Goal: Find contact information: Find contact information

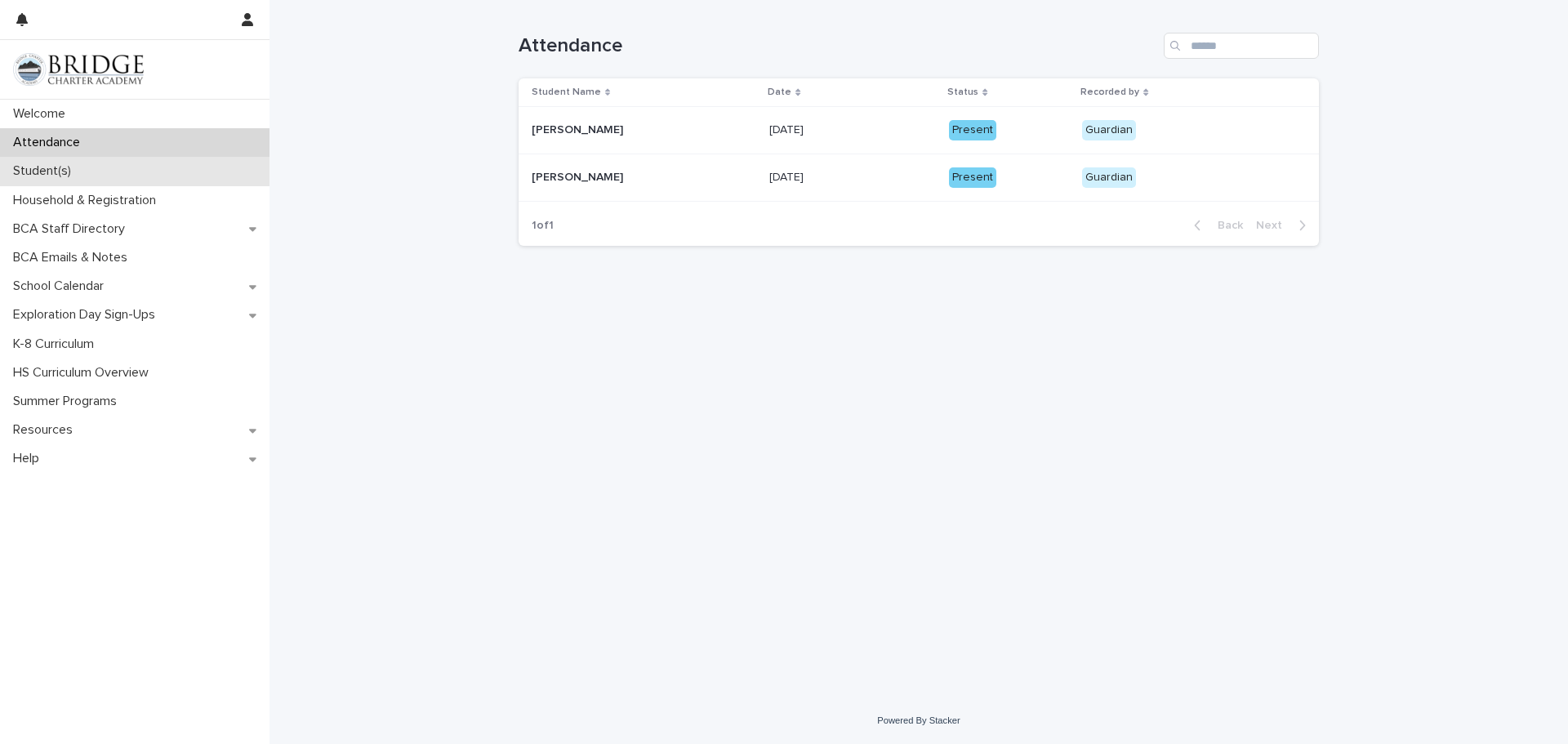
click at [61, 172] on p "Student(s)" at bounding box center [45, 171] width 78 height 16
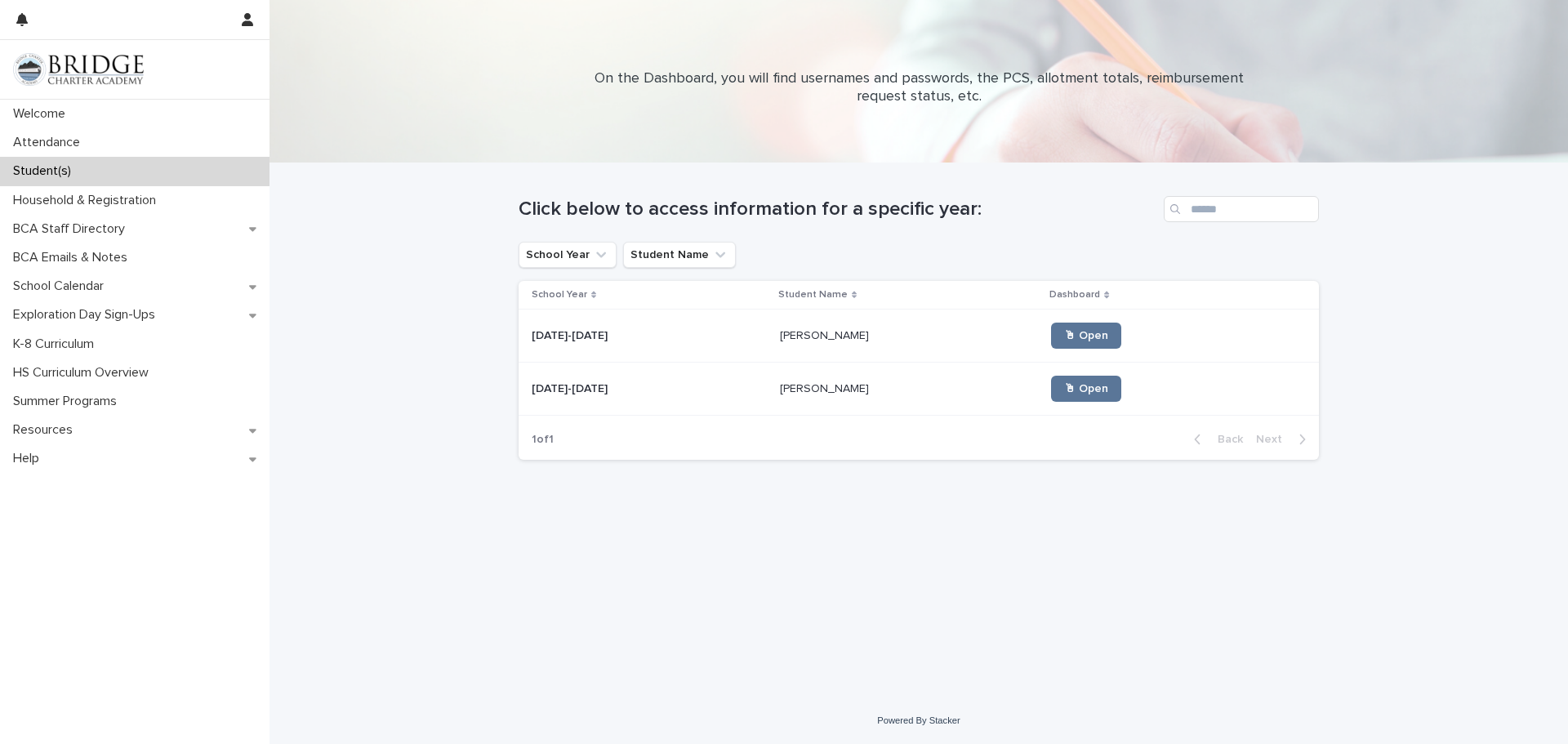
click at [780, 388] on p "[PERSON_NAME]" at bounding box center [826, 387] width 92 height 17
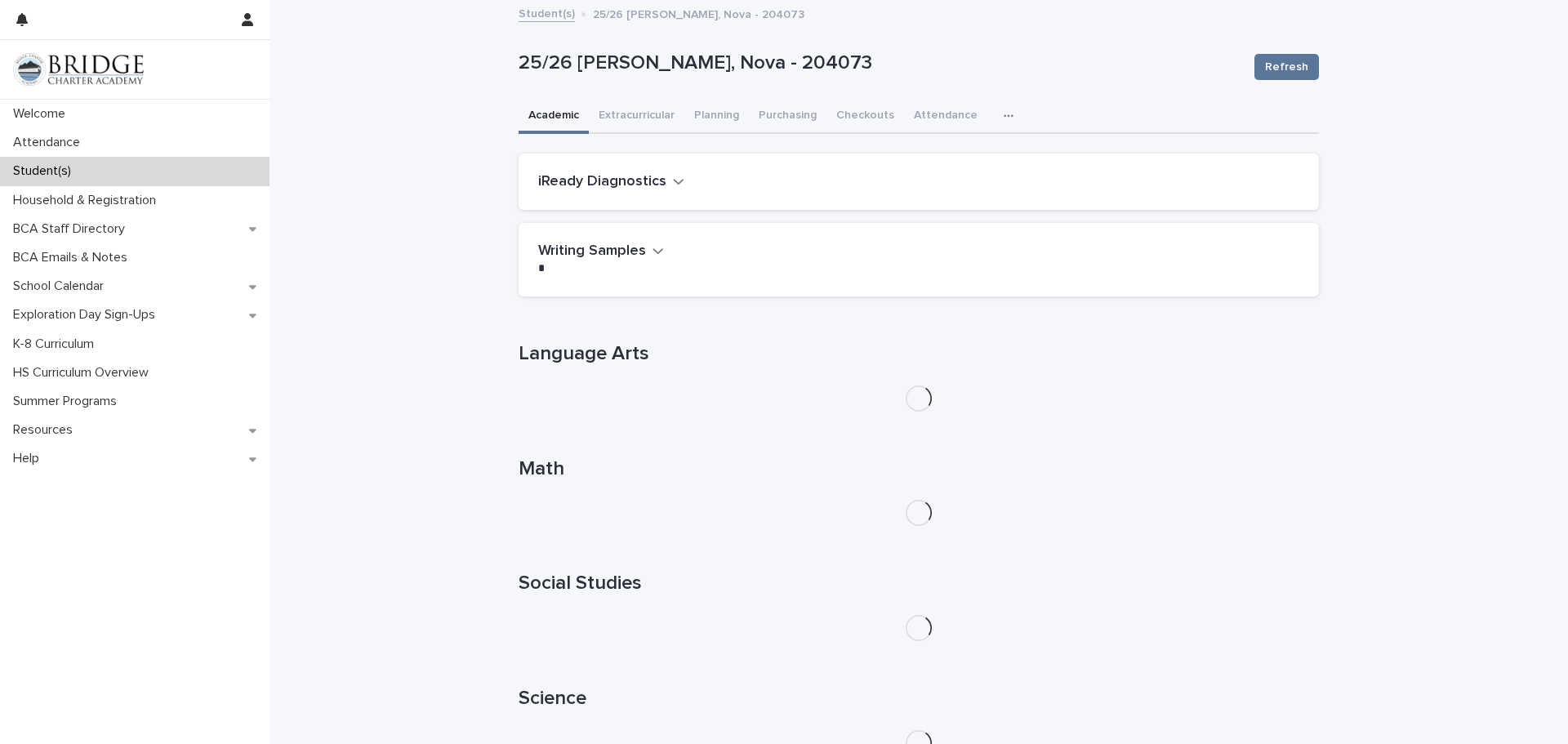
click at [757, 388] on div "Language Arts" at bounding box center [918, 377] width 800 height 69
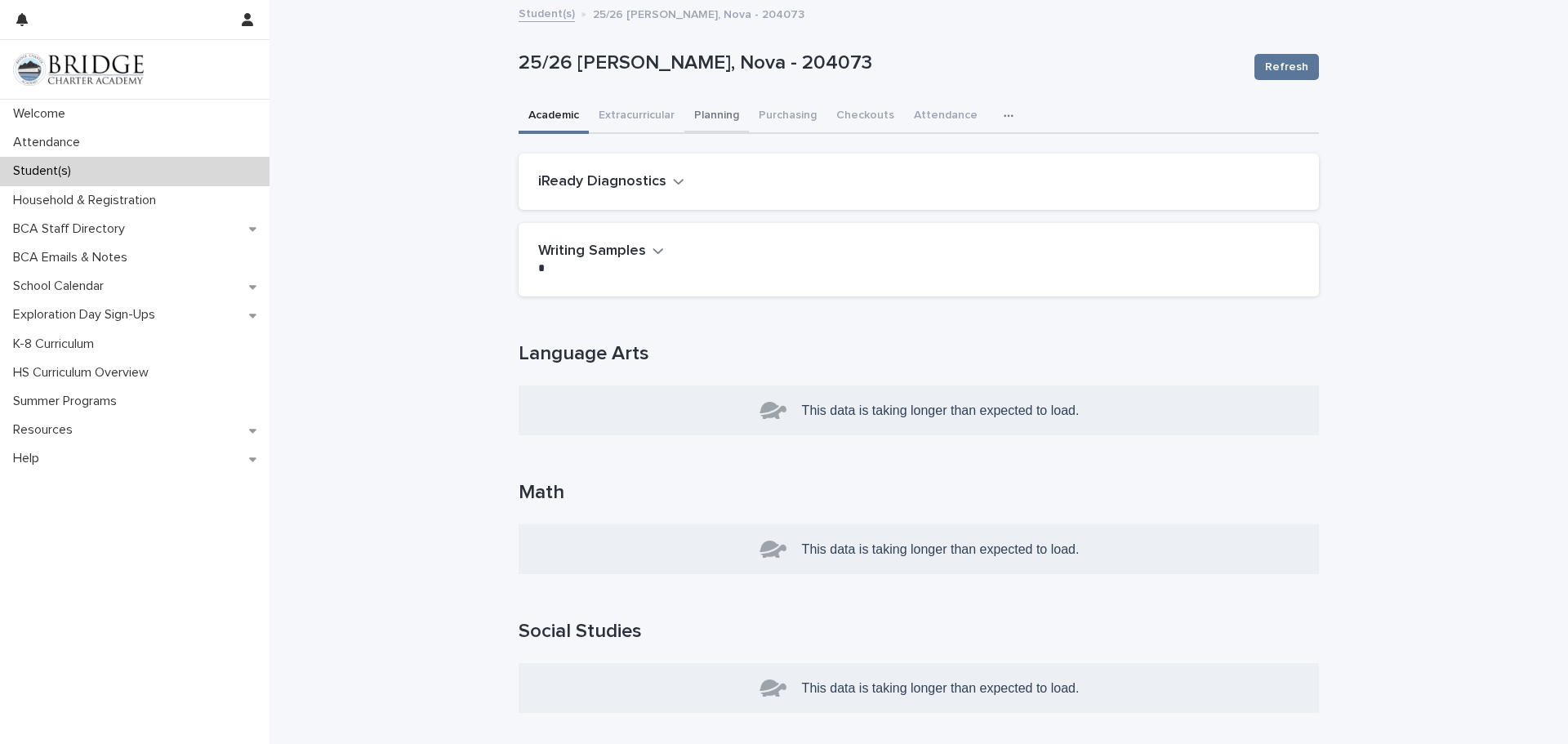
click at [726, 126] on button "Planning" at bounding box center [716, 116] width 64 height 34
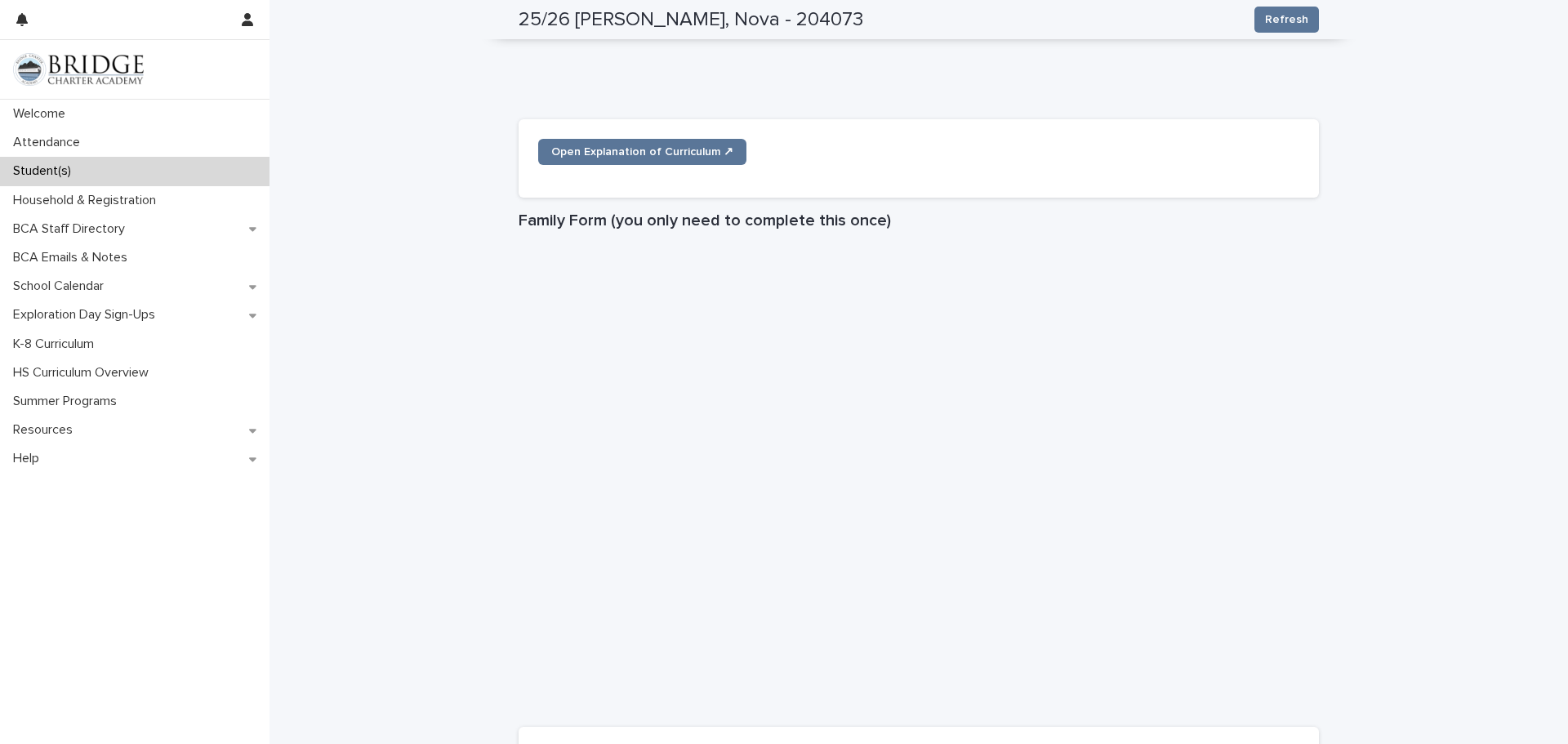
scroll to position [1177, 0]
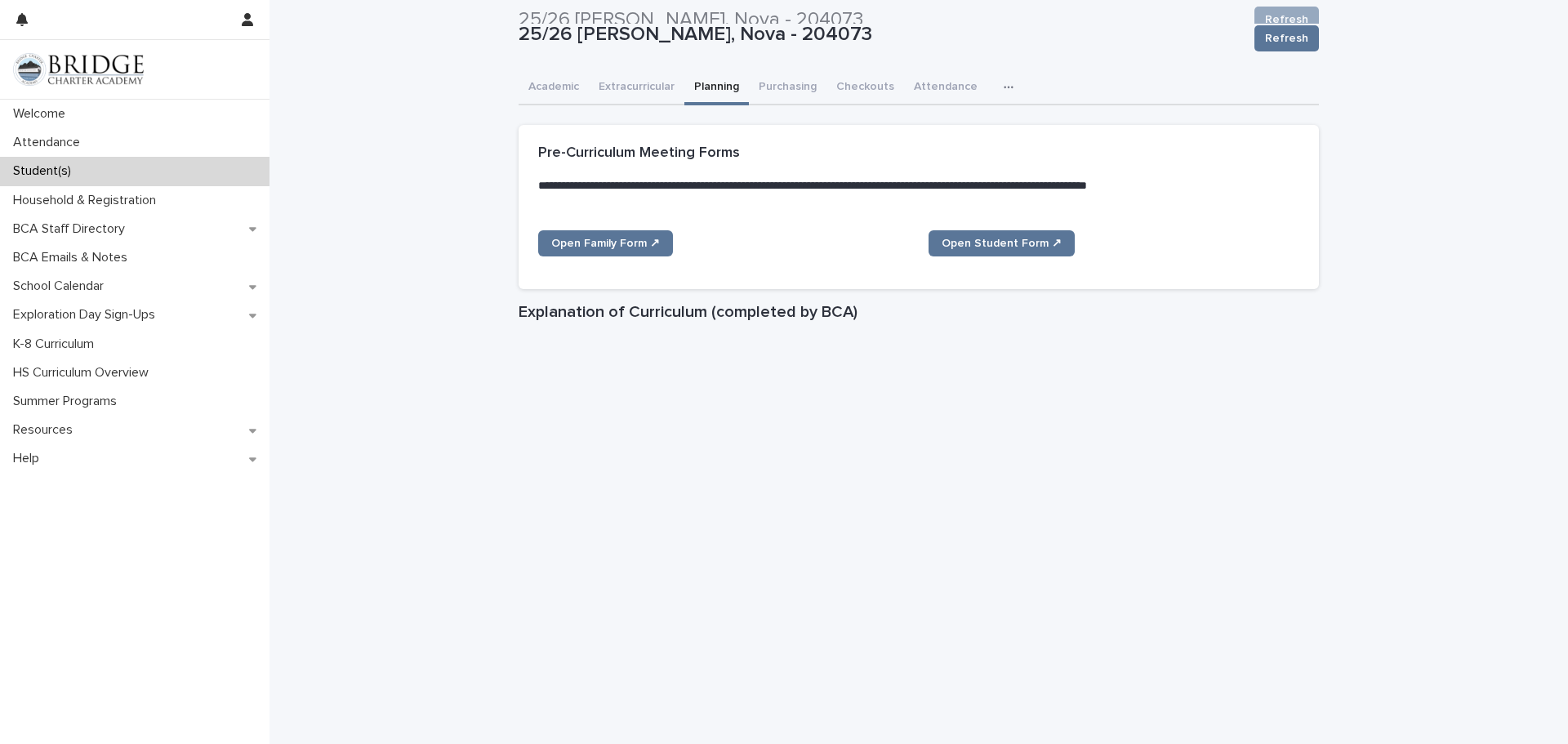
scroll to position [0, 0]
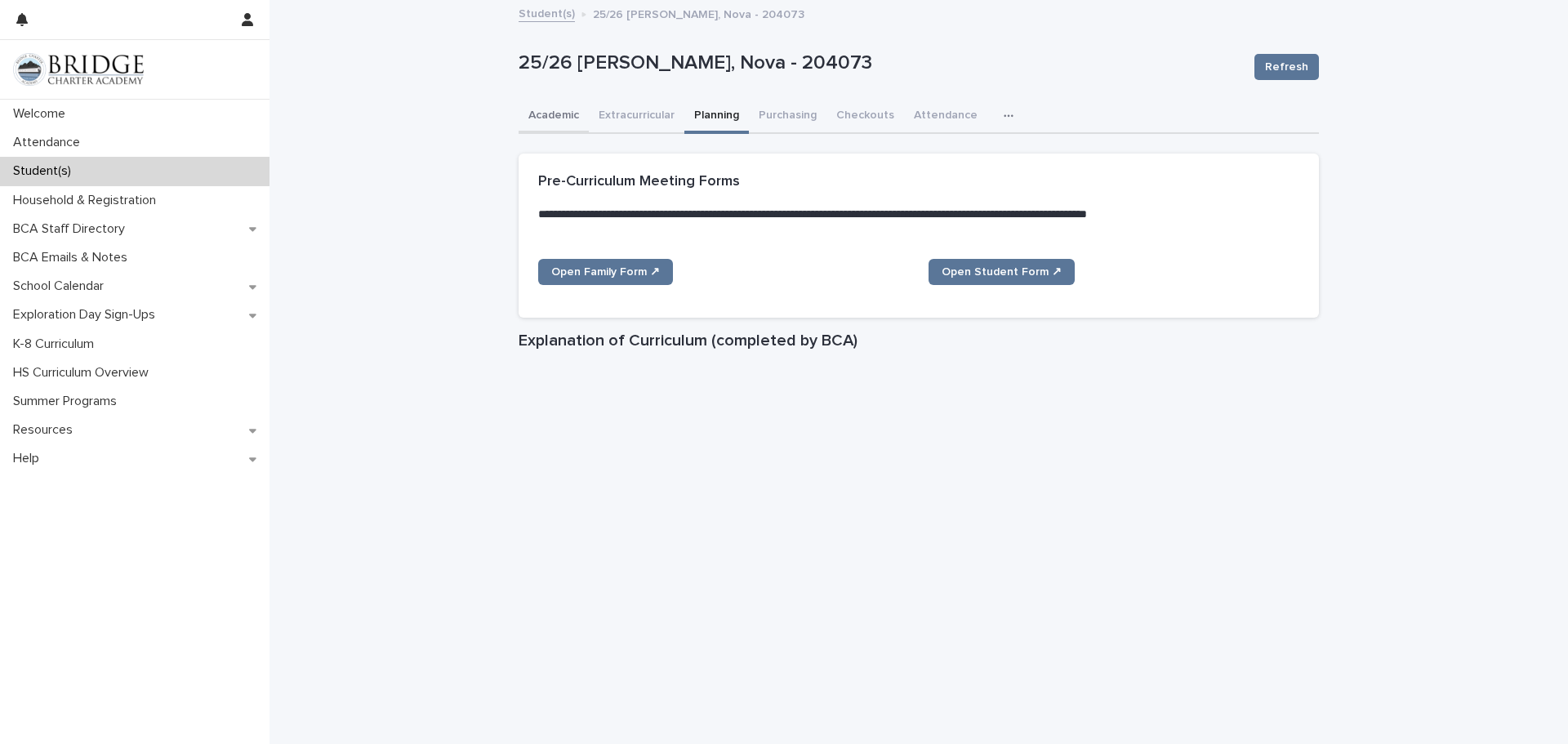
click at [543, 110] on button "Academic" at bounding box center [553, 116] width 70 height 34
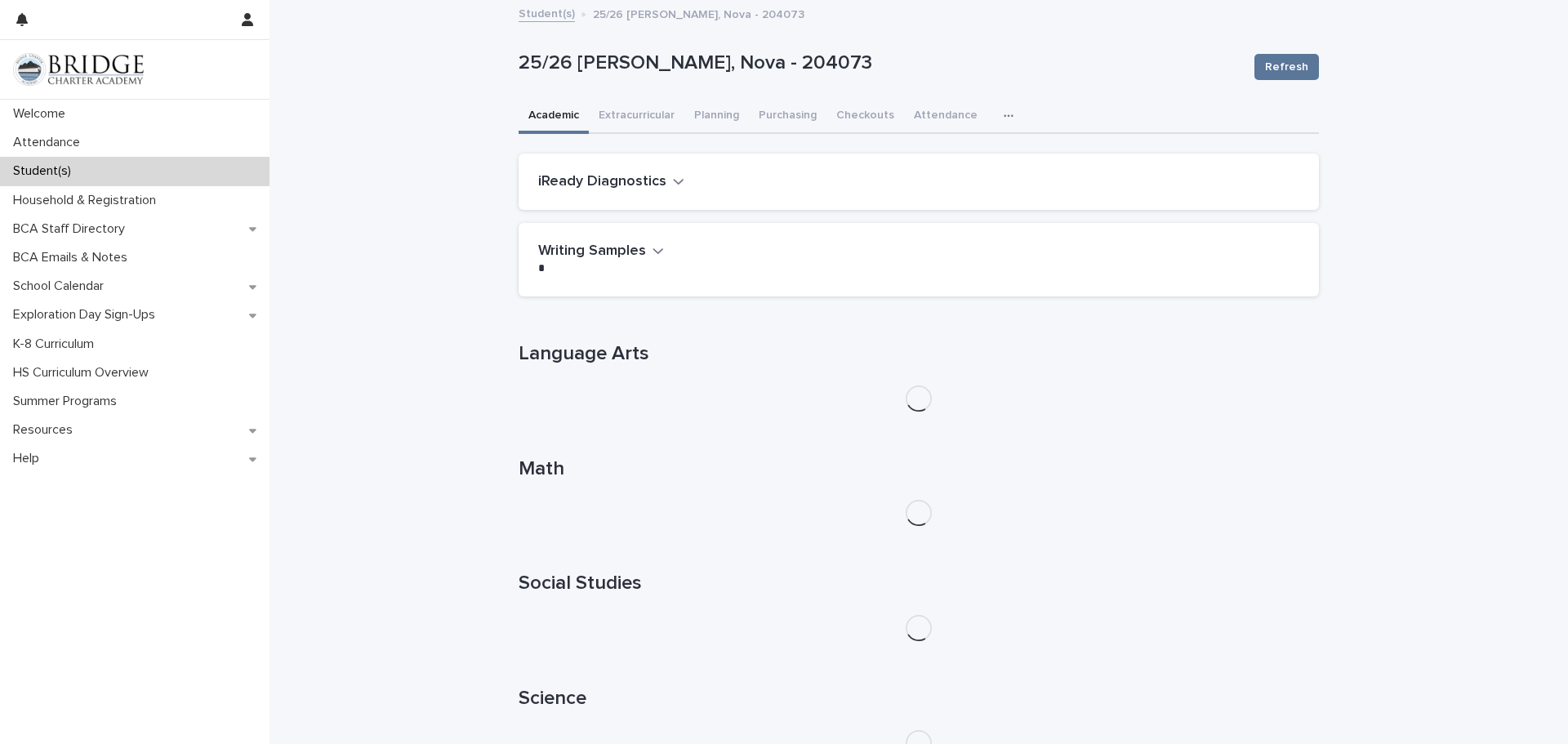
click at [999, 121] on button "button" at bounding box center [1011, 115] width 36 height 33
click at [959, 157] on button "General" at bounding box center [957, 158] width 108 height 24
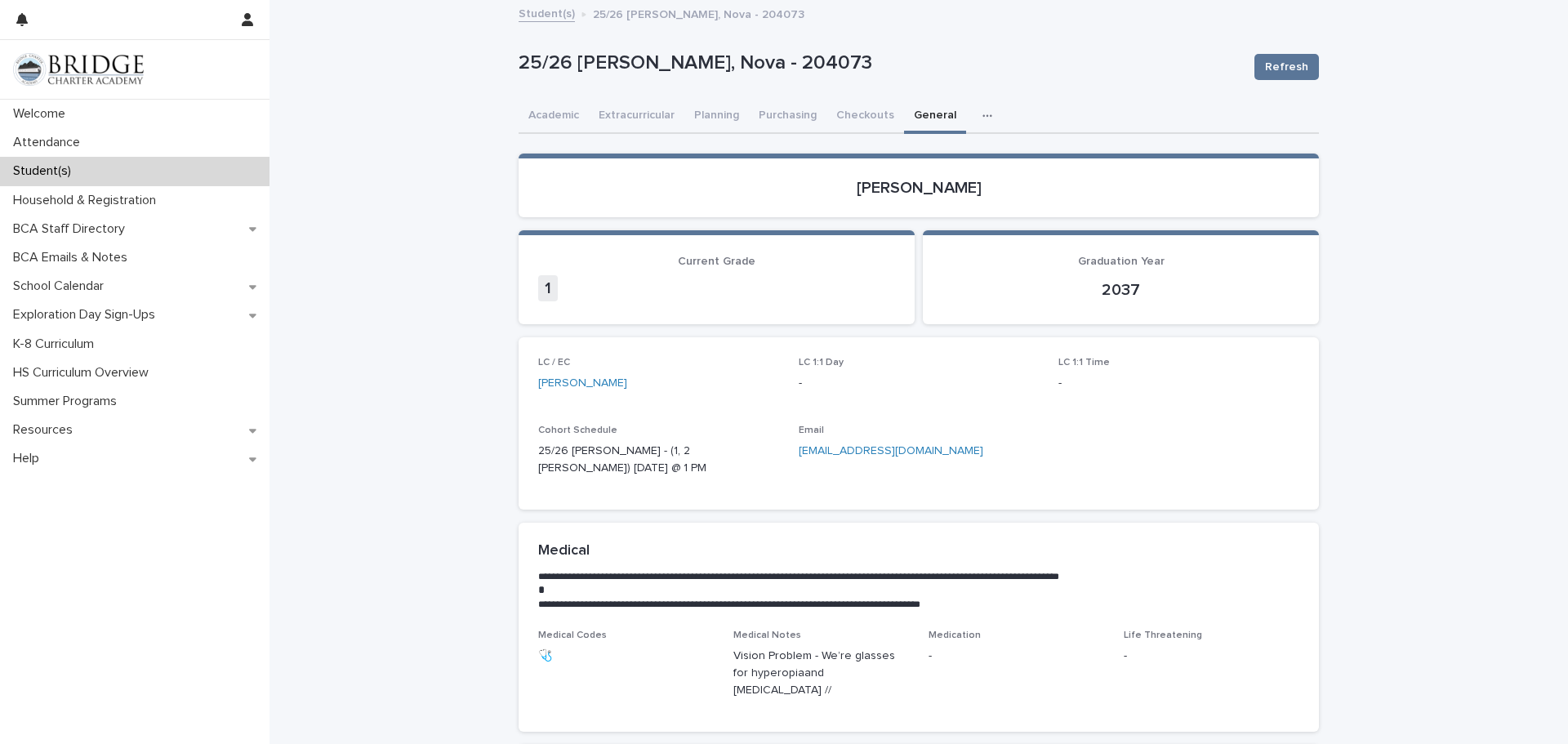
click at [789, 435] on div "LC / EC [PERSON_NAME] LC 1:1 Day - LC 1:1 Time - Cohort Schedule 25/26 [PERSON_…" at bounding box center [918, 423] width 761 height 133
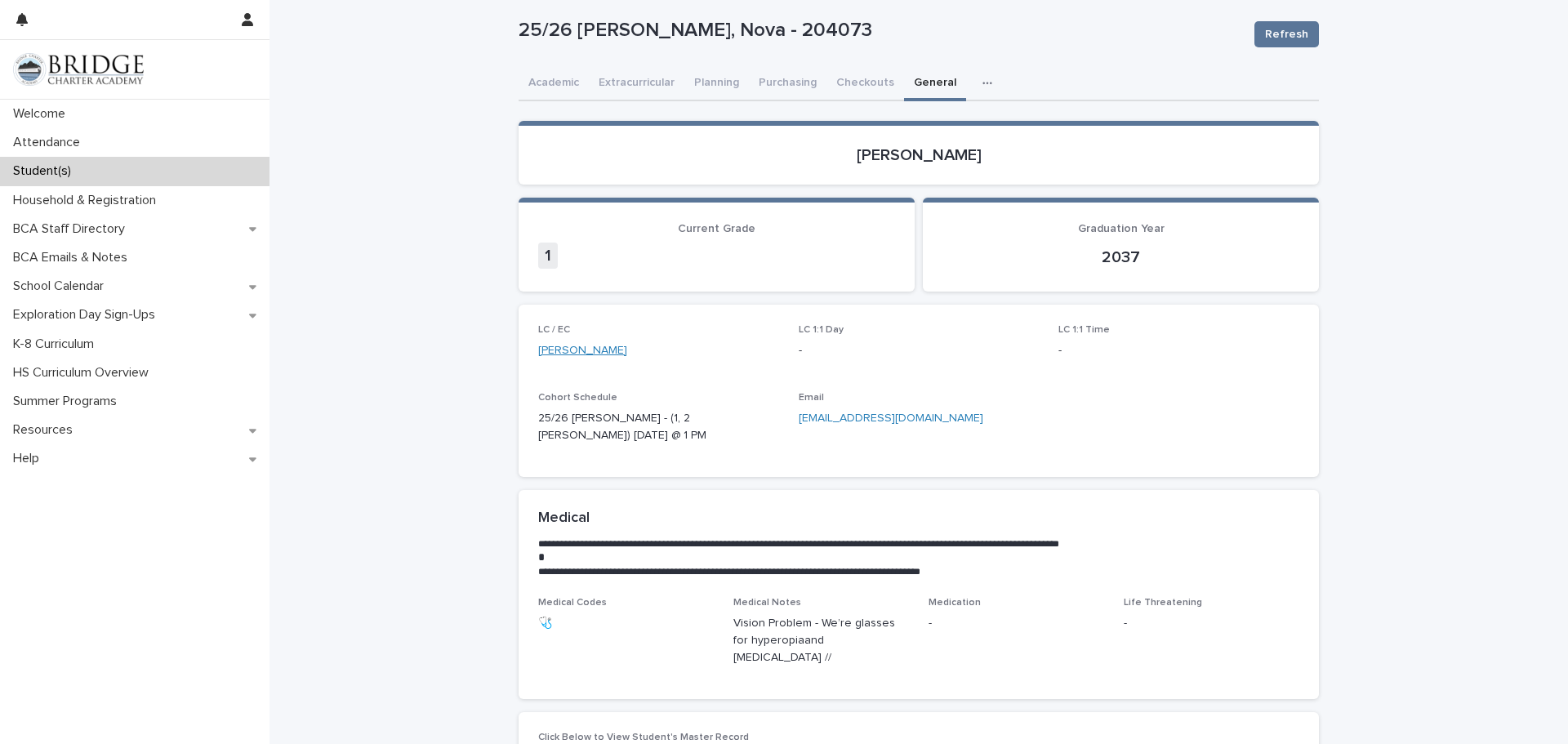
click at [585, 351] on link "[PERSON_NAME]" at bounding box center [583, 351] width 89 height 17
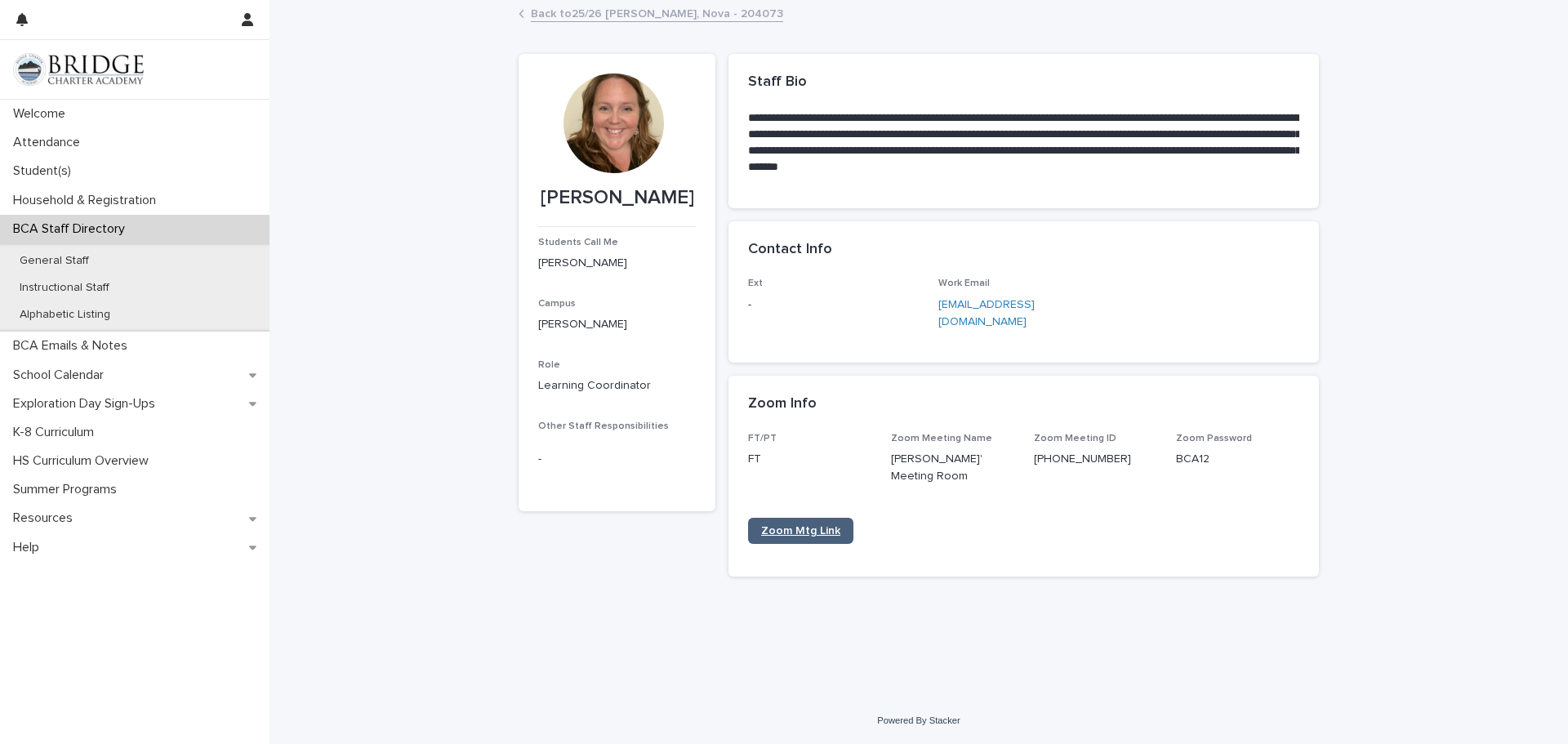
click at [811, 525] on span "Zoom Mtg Link" at bounding box center [800, 531] width 80 height 12
